Goal: Information Seeking & Learning: Learn about a topic

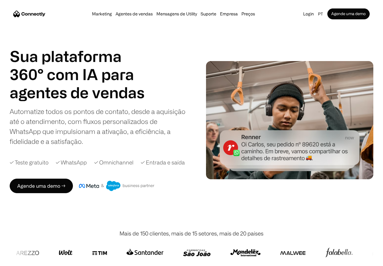
click at [140, 18] on nav "Marketing Agentes de vendas Mensagens de Utility Suporte Empresa Sobre nós Carr…" at bounding box center [191, 13] width 356 height 11
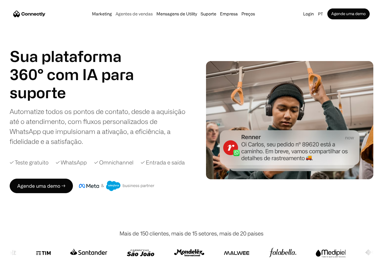
click at [144, 15] on link "Agentes de vendas" at bounding box center [134, 13] width 41 height 5
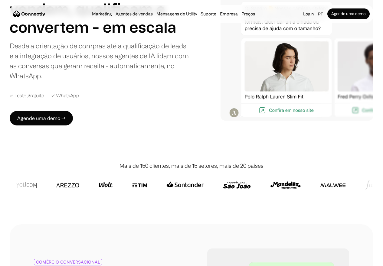
scroll to position [85, 0]
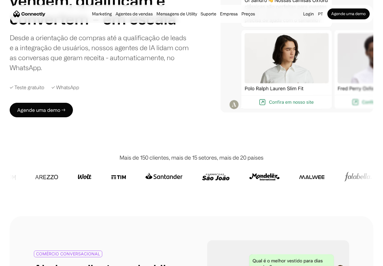
click at [20, 87] on div "✓ Teste gratuito" at bounding box center [27, 88] width 34 height 6
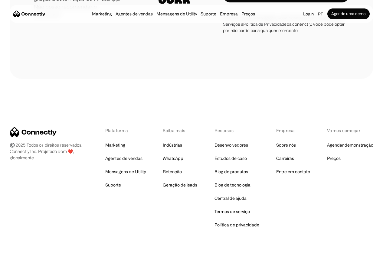
scroll to position [1739, 0]
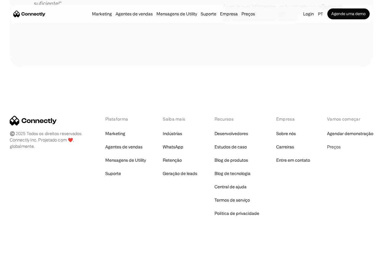
click at [328, 145] on link "Preços" at bounding box center [334, 147] width 14 height 8
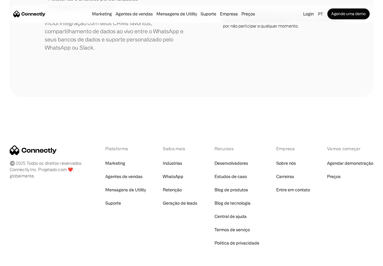
scroll to position [310, 0]
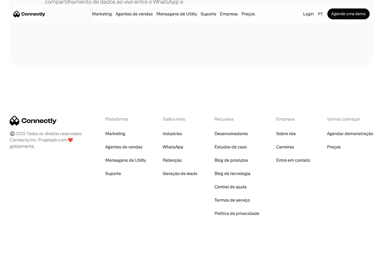
click at [39, 14] on img "home" at bounding box center [29, 14] width 32 height 6
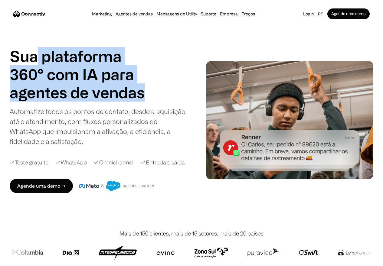
drag, startPoint x: 146, startPoint y: 96, endPoint x: 36, endPoint y: 59, distance: 115.9
click at [36, 59] on div "Sua plataforma 360° com IA para agentes de vendas suporte utility agentes de ve…" at bounding box center [79, 74] width 139 height 54
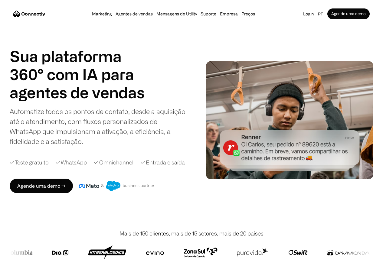
click at [18, 57] on h1 "Sua plataforma 360° com IA para" at bounding box center [79, 65] width 139 height 36
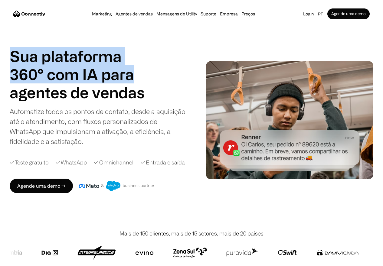
drag, startPoint x: 12, startPoint y: 53, endPoint x: 151, endPoint y: 93, distance: 144.1
click at [151, 93] on div "Sua plataforma 360° com IA para agentes de vendas suporte utility agentes de ve…" at bounding box center [100, 96] width 180 height 99
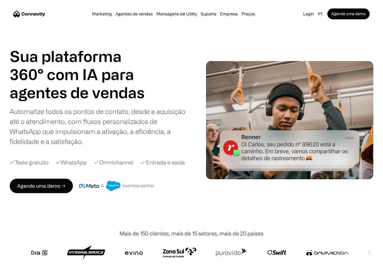
click at [166, 103] on div "Sua plataforma 360° com IA para agentes de vendas suporte utility agentes de ve…" at bounding box center [100, 96] width 180 height 99
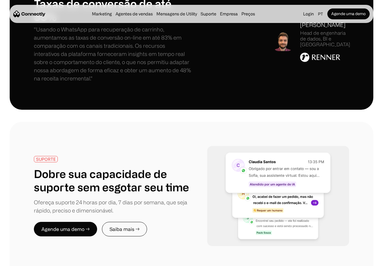
scroll to position [1010, 0]
